Goal: Transaction & Acquisition: Purchase product/service

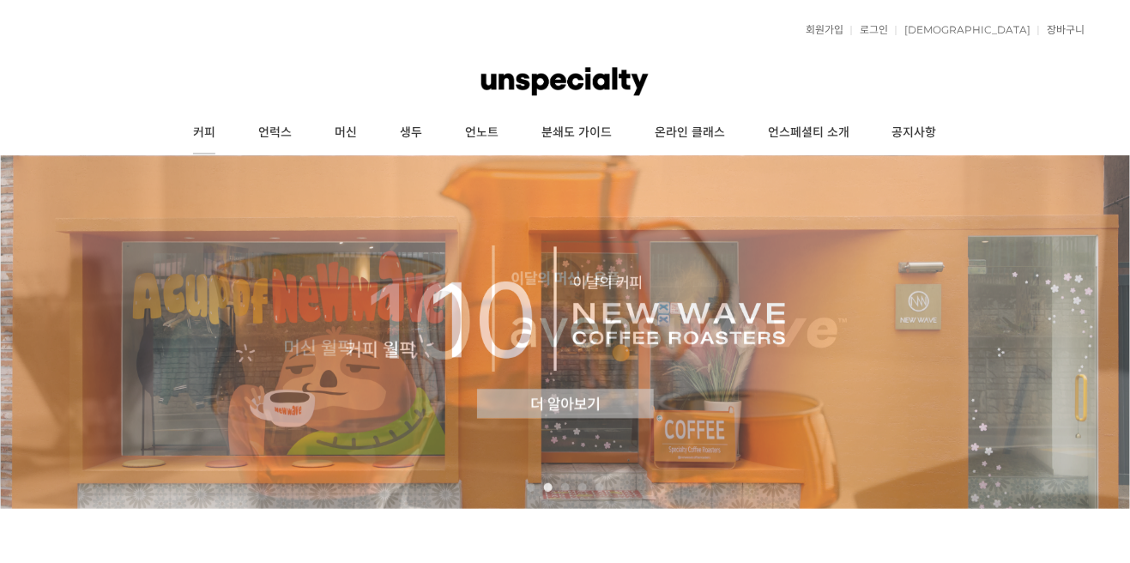
click at [201, 124] on link "커피" at bounding box center [204, 133] width 65 height 43
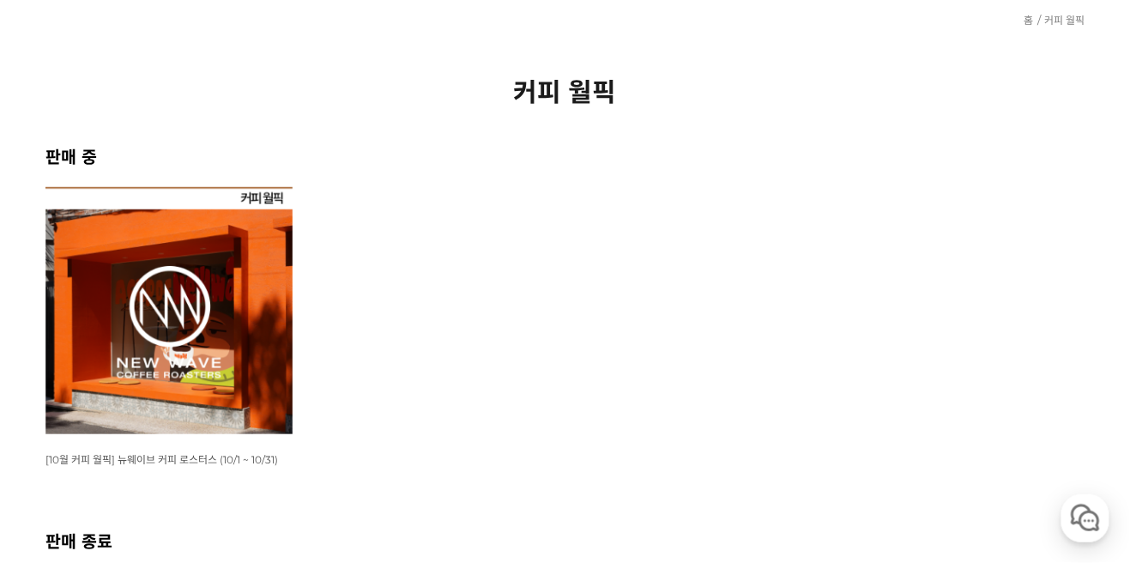
scroll to position [175, 0]
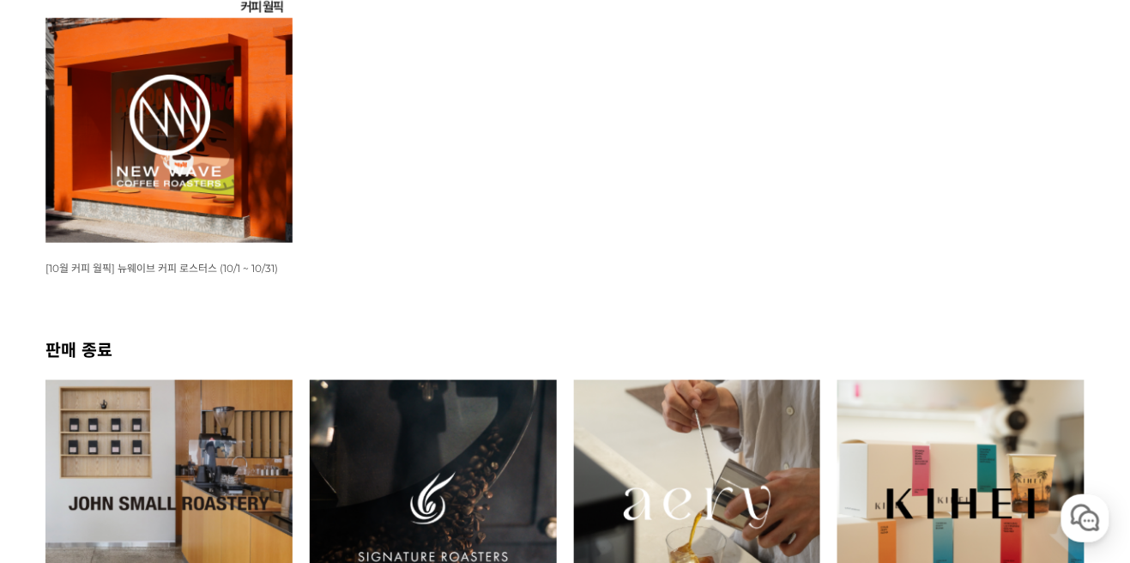
click at [241, 184] on img at bounding box center [168, 119] width 247 height 247
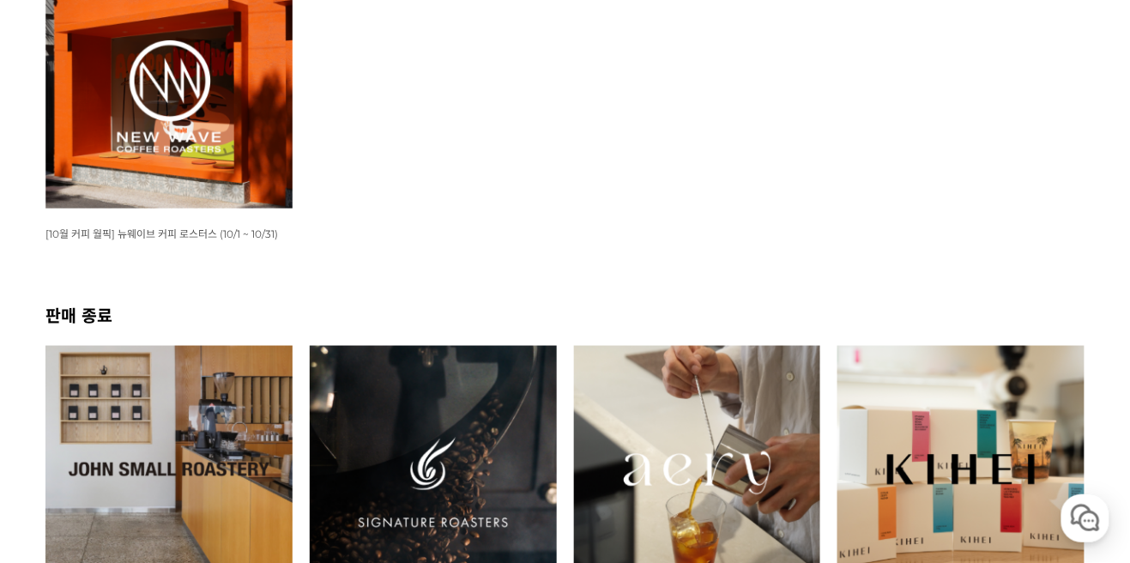
scroll to position [439, 0]
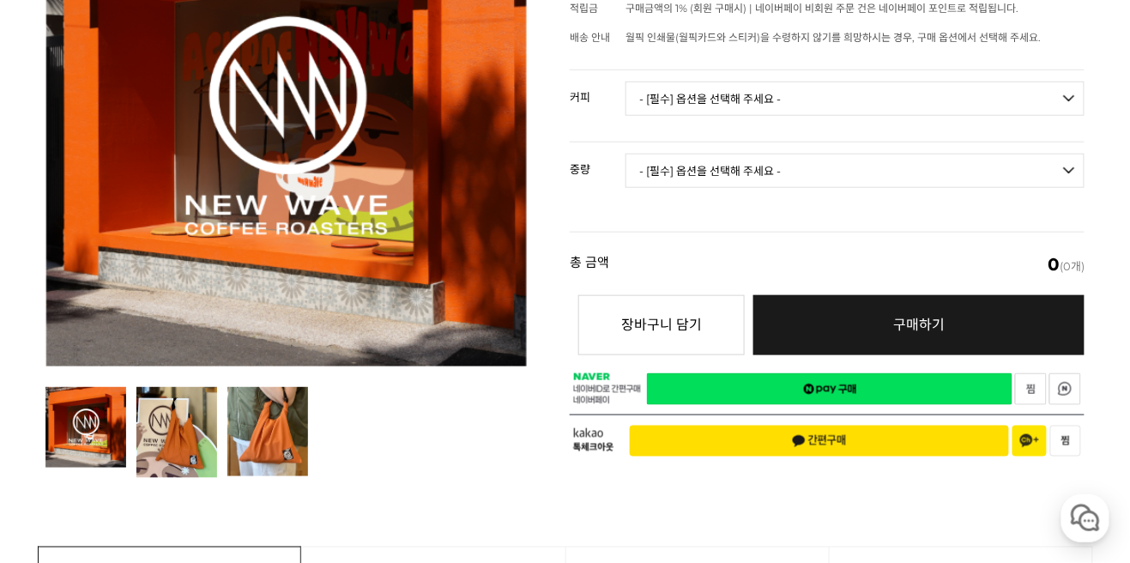
scroll to position [313, 0]
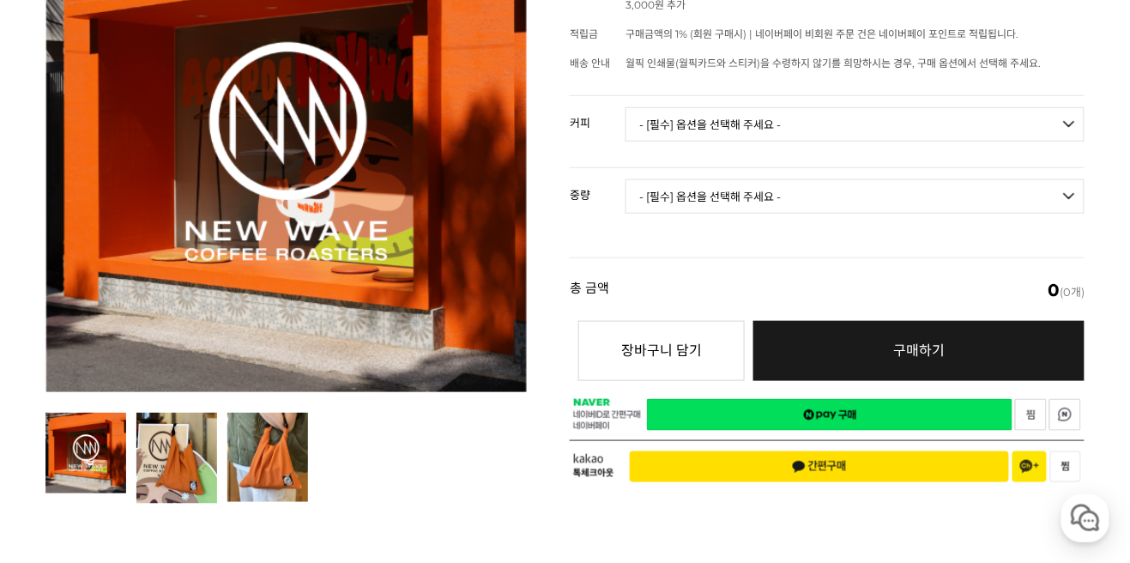
click at [1026, 107] on select "- [필수] 옵션을 선택해 주세요 - ------------------- 언스페셜티 분쇄도 가이드 종이 받기 (주문 1건당 최대 1개 제공) …" at bounding box center [855, 124] width 459 height 34
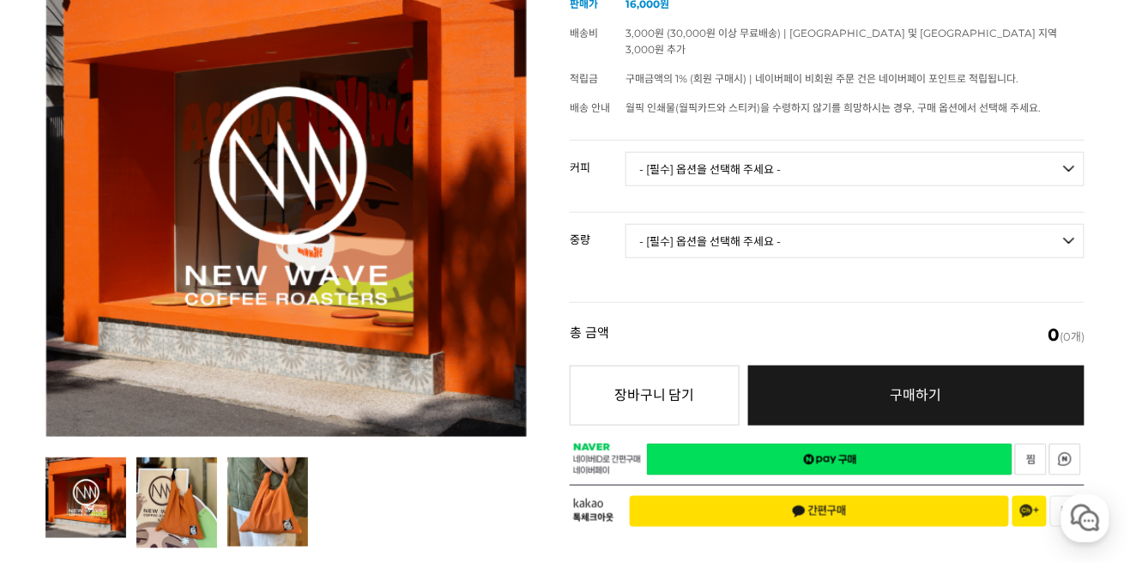
scroll to position [258, 0]
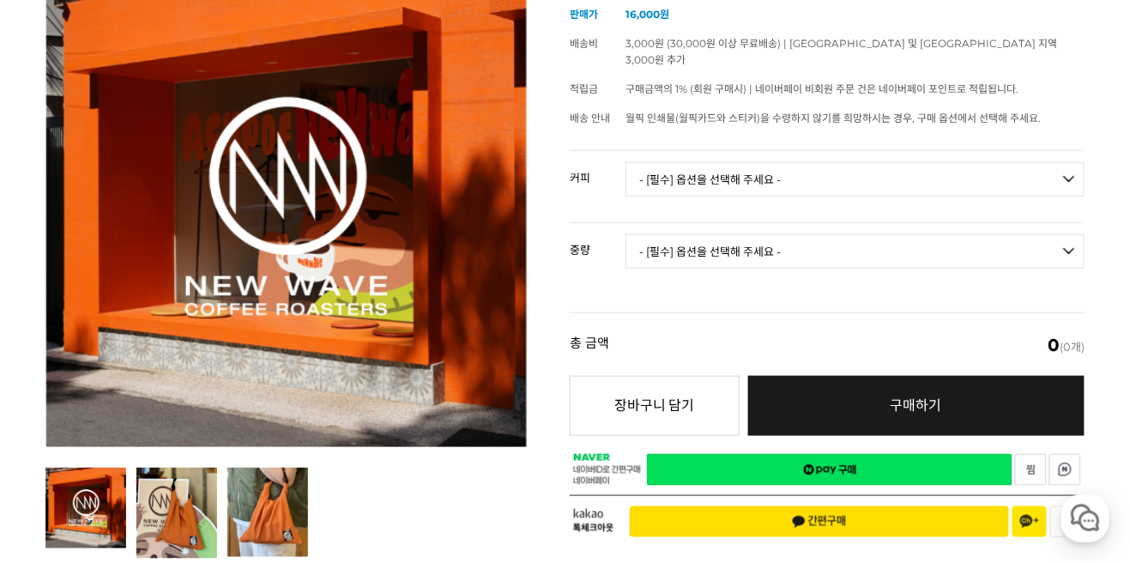
click at [1052, 162] on select "- [필수] 옵션을 선택해 주세요 - ------------------- 언스페셜티 분쇄도 가이드 종이 받기 (주문 1건당 최대 1개 제공) …" at bounding box center [855, 179] width 459 height 34
click at [1071, 162] on select "- [필수] 옵션을 선택해 주세요 - ------------------- 언스페셜티 분쇄도 가이드 종이 받기 (주문 1건당 최대 1개 제공) …" at bounding box center [855, 179] width 459 height 34
click at [1075, 162] on select "- [필수] 옵션을 선택해 주세요 - ------------------- 언스페셜티 분쇄도 가이드 종이 받기 (주문 1건당 최대 1개 제공) …" at bounding box center [855, 179] width 459 height 34
click at [626, 162] on select "- [필수] 옵션을 선택해 주세요 - ------------------- 언스페셜티 분쇄도 가이드 종이 받기 (주문 1건당 최대 1개 제공) …" at bounding box center [855, 179] width 459 height 34
click at [1034, 234] on select "- [필수] 옵션을 선택해 주세요 - -------------------" at bounding box center [855, 251] width 459 height 34
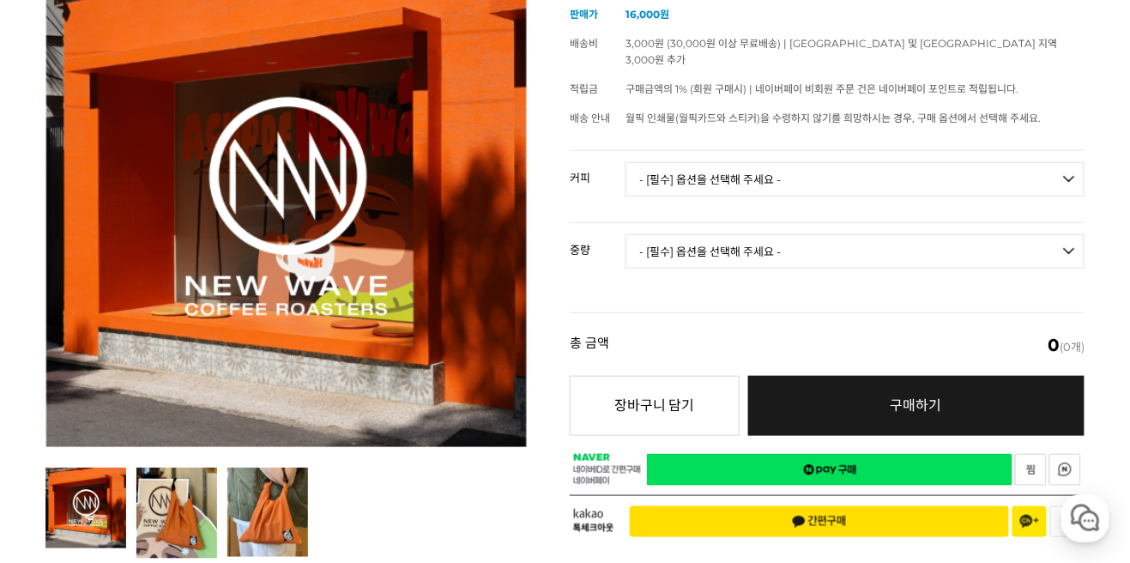
click at [1044, 234] on select "- [필수] 옵션을 선택해 주세요 - -------------------" at bounding box center [855, 251] width 459 height 34
click at [1062, 162] on select "- [필수] 옵션을 선택해 주세요 - ------------------- 언스페셜티 분쇄도 가이드 종이 받기 (주문 1건당 최대 1개 제공) …" at bounding box center [855, 179] width 459 height 34
click at [626, 162] on select "- [필수] 옵션을 선택해 주세요 - ------------------- 언스페셜티 분쇄도 가이드 종이 받기 (주문 1건당 최대 1개 제공) …" at bounding box center [855, 179] width 459 height 34
click at [1008, 238] on select "- [필수] 옵션을 선택해 주세요 - ------------------- 200g" at bounding box center [855, 251] width 459 height 34
click at [1020, 239] on select "- [필수] 옵션을 선택해 주세요 - ------------------- 200g" at bounding box center [855, 251] width 459 height 34
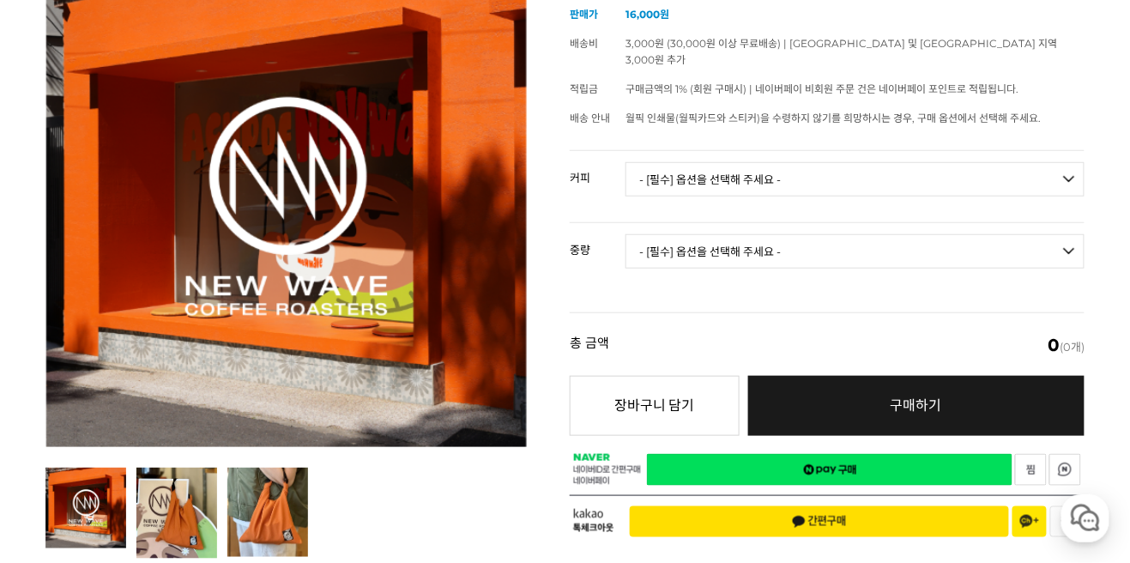
click at [1064, 162] on select "- [필수] 옵션을 선택해 주세요 - ------------------- 언스페셜티 분쇄도 가이드 종이 받기 (주문 1건당 최대 1개 제공) …" at bounding box center [855, 179] width 459 height 34
click at [626, 162] on select "- [필수] 옵션을 선택해 주세요 - ------------------- 언스페셜티 분쇄도 가이드 종이 받기 (주문 1건당 최대 1개 제공) …" at bounding box center [855, 179] width 459 height 34
click at [1000, 240] on select "- [필수] 옵션을 선택해 주세요 - ------------------- 해당없음" at bounding box center [855, 251] width 459 height 34
click at [1055, 162] on select "- [필수] 옵션을 선택해 주세요 - ------------------- 언스페셜티 분쇄도 가이드 종이 받기 (주문 1건당 최대 1개 제공) …" at bounding box center [855, 179] width 459 height 34
select select "오렌지 벨벳 (언스페셜티 블렌드)"
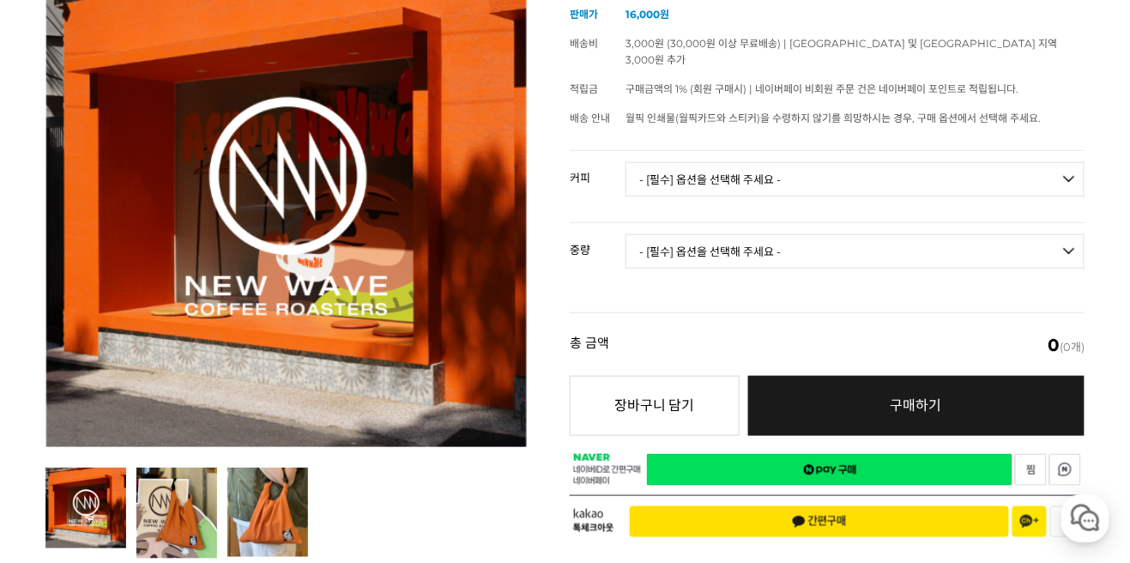
click at [626, 162] on select "- [필수] 옵션을 선택해 주세요 - ------------------- 언스페셜티 분쇄도 가이드 종이 받기 (주문 1건당 최대 1개 제공) …" at bounding box center [855, 179] width 459 height 34
click at [989, 246] on select "- [필수] 옵션을 선택해 주세요 - ------------------- 200g" at bounding box center [855, 251] width 459 height 34
select select "200g"
click at [626, 234] on select "- [필수] 옵션을 선택해 주세요 - ------------------- 200g" at bounding box center [855, 251] width 459 height 34
select select "*"
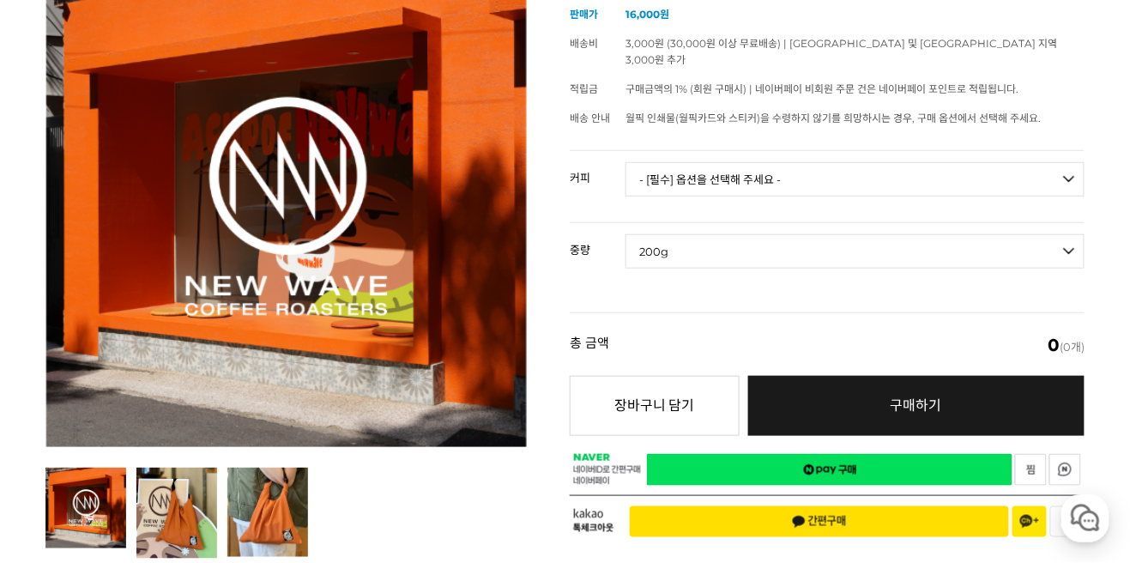
select select "*"
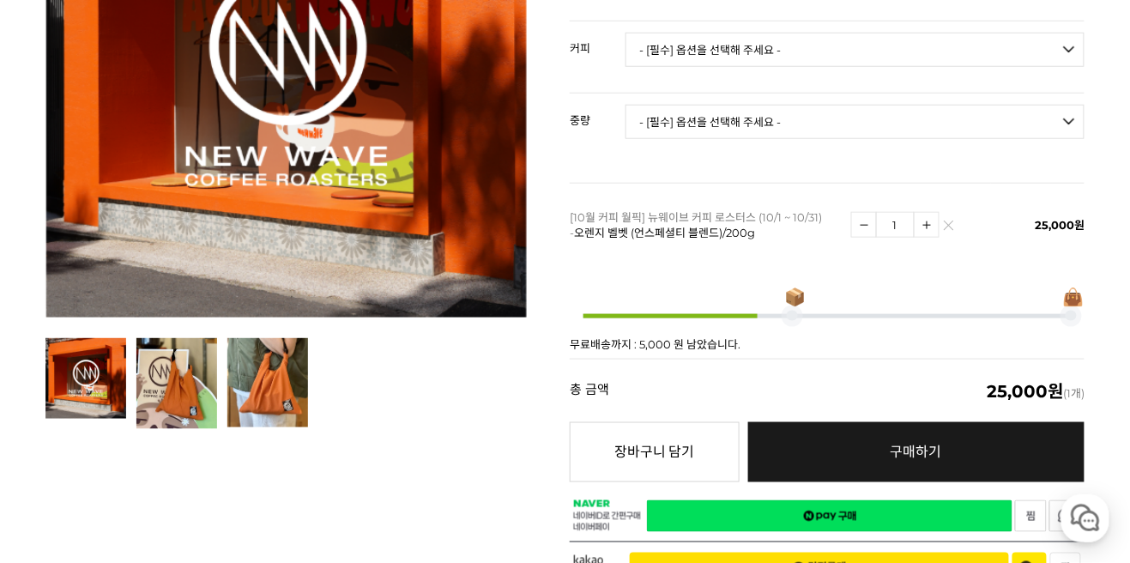
scroll to position [392, 0]
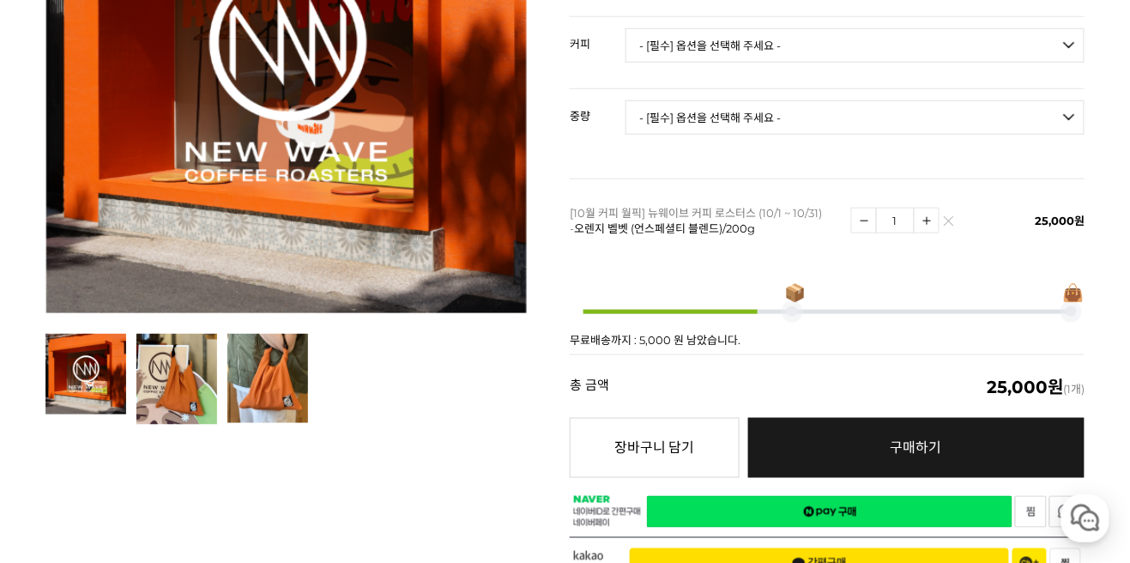
click at [950, 221] on img at bounding box center [948, 225] width 9 height 9
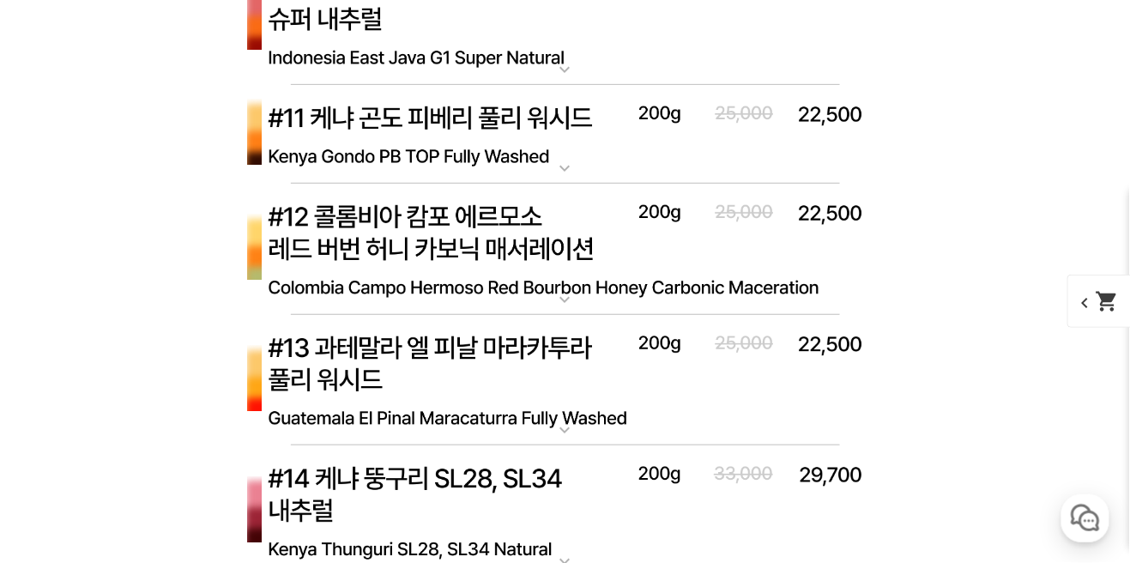
scroll to position [7166, 0]
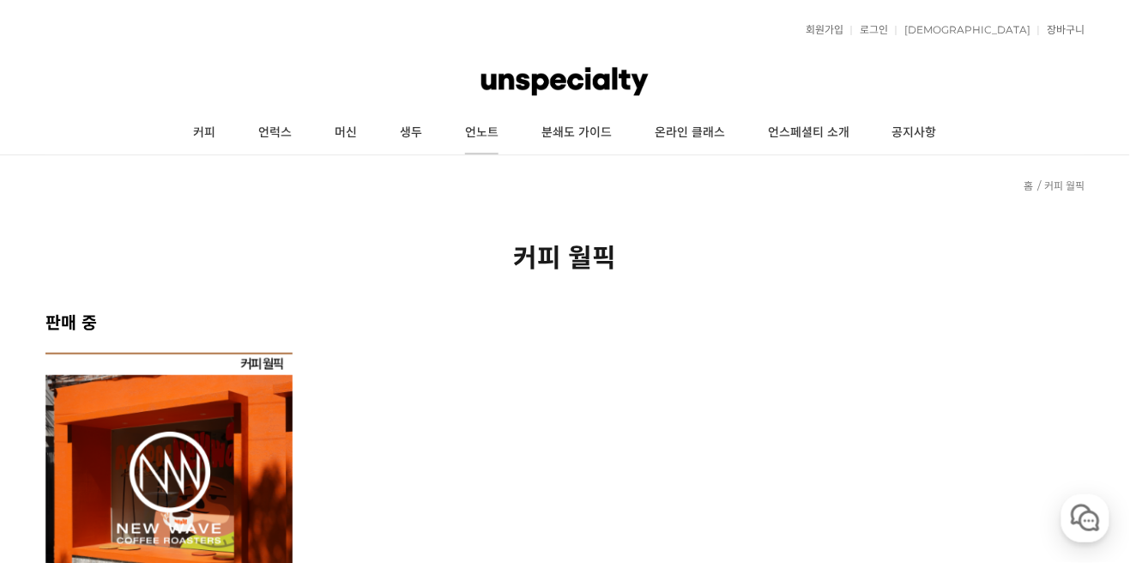
click at [481, 135] on link "언노트" at bounding box center [482, 133] width 76 height 43
click at [354, 135] on link "머신" at bounding box center [345, 133] width 65 height 43
click at [423, 140] on link "생두" at bounding box center [410, 133] width 65 height 43
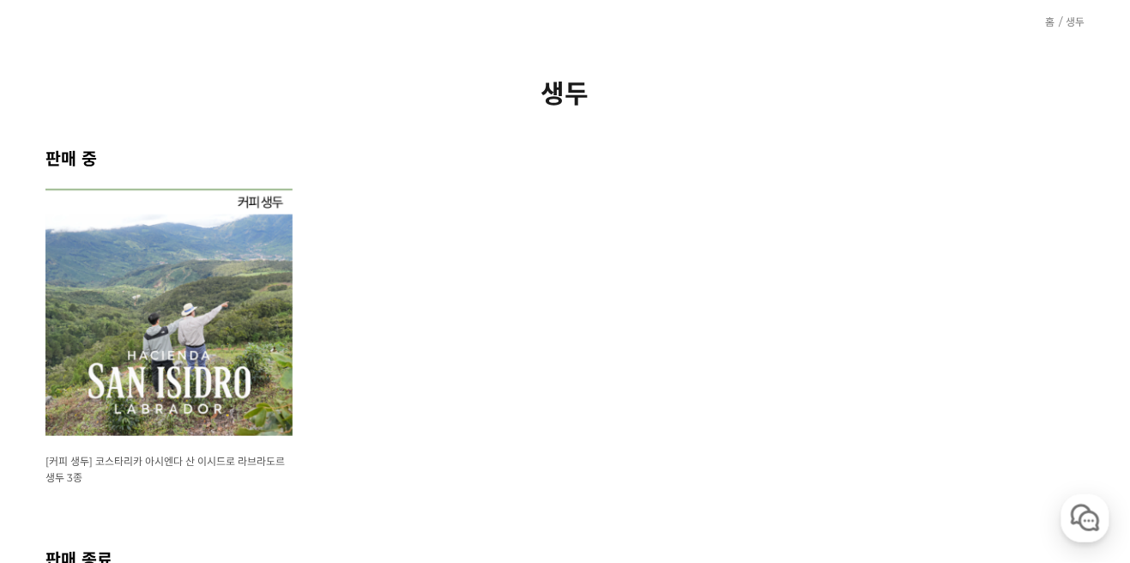
scroll to position [163, 0]
